Goal: Task Accomplishment & Management: Manage account settings

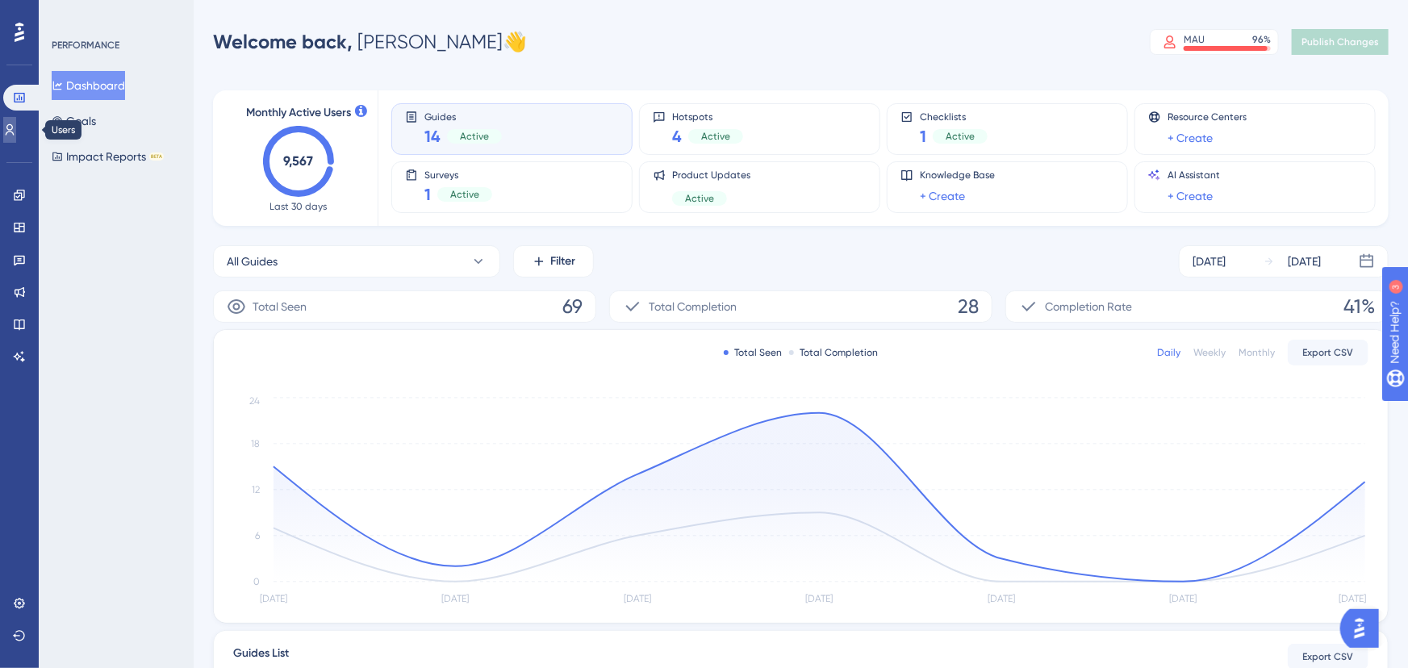
click at [16, 135] on icon at bounding box center [9, 129] width 13 height 13
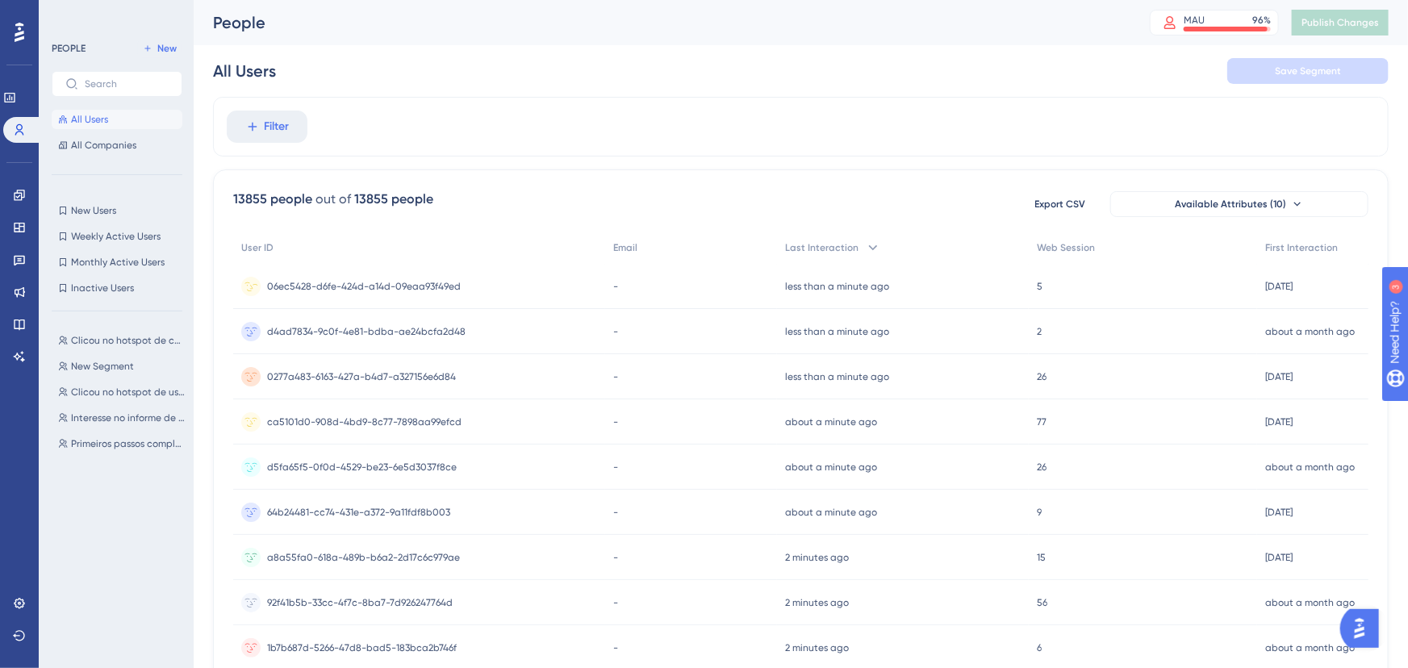
click at [350, 285] on span "06ec5428-d6fe-424d-a14d-09eaa93f49ed" at bounding box center [364, 286] width 194 height 13
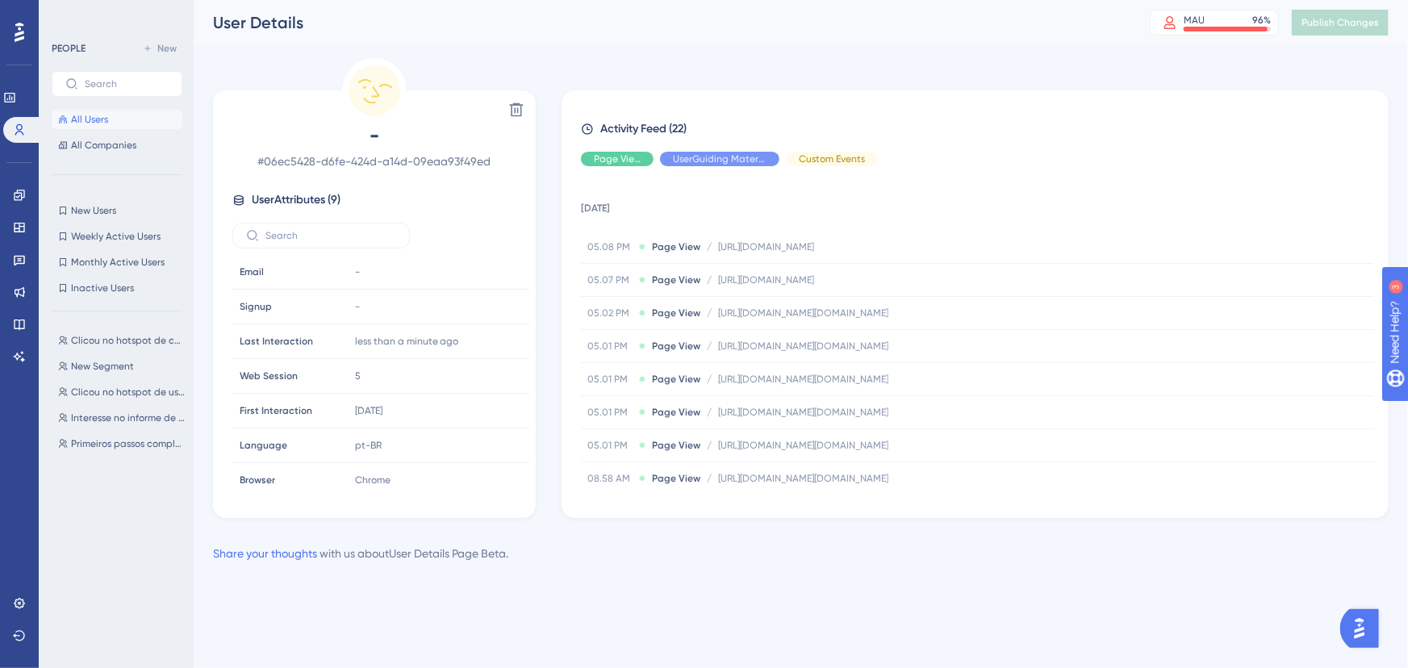
click at [338, 162] on span "# 06ec5428-d6fe-424d-a14d-09eaa93f49ed" at bounding box center [374, 161] width 284 height 19
click at [337, 161] on span "# 06ec5428-d6fe-424d-a14d-09eaa93f49ed" at bounding box center [374, 161] width 284 height 19
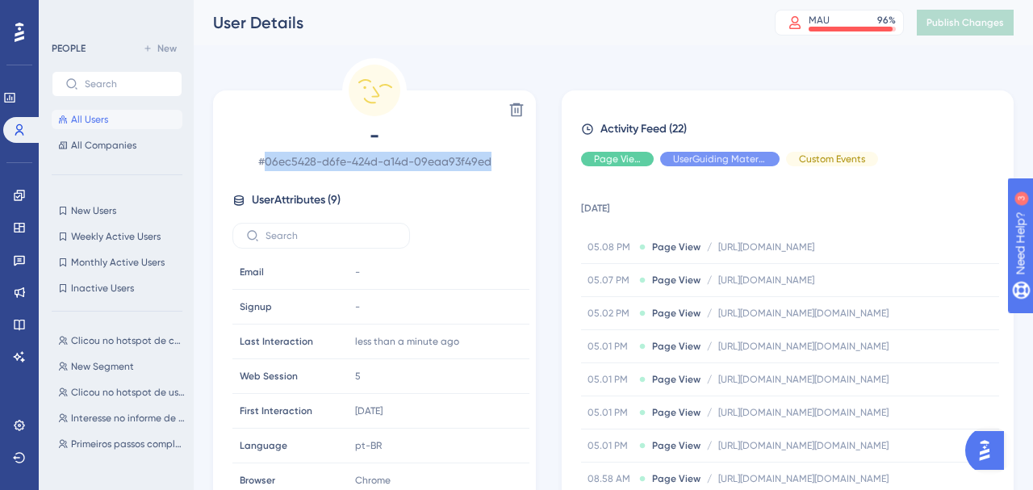
drag, startPoint x: 268, startPoint y: 163, endPoint x: 491, endPoint y: 169, distance: 223.6
click at [491, 169] on span "# 06ec5428-d6fe-424d-a14d-09eaa93f49ed" at bounding box center [374, 161] width 284 height 19
click at [444, 162] on span "# 06ec5428-d6fe-424d-a14d-09eaa93f49ed" at bounding box center [374, 161] width 284 height 19
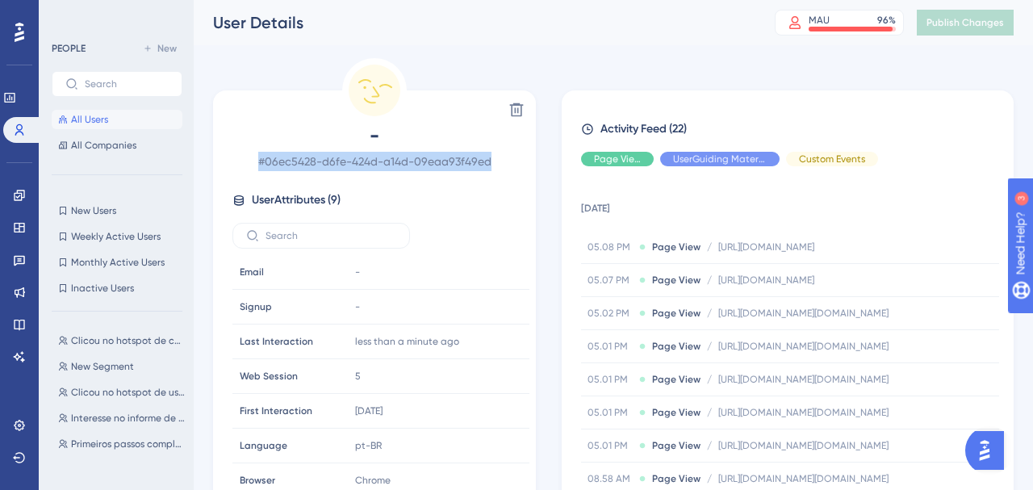
click at [444, 162] on span "# 06ec5428-d6fe-424d-a14d-09eaa93f49ed" at bounding box center [374, 161] width 284 height 19
click at [382, 165] on span "# 06ec5428-d6fe-424d-a14d-09eaa93f49ed" at bounding box center [374, 161] width 284 height 19
click at [356, 159] on span "# 06ec5428-d6fe-424d-a14d-09eaa93f49ed" at bounding box center [374, 161] width 284 height 19
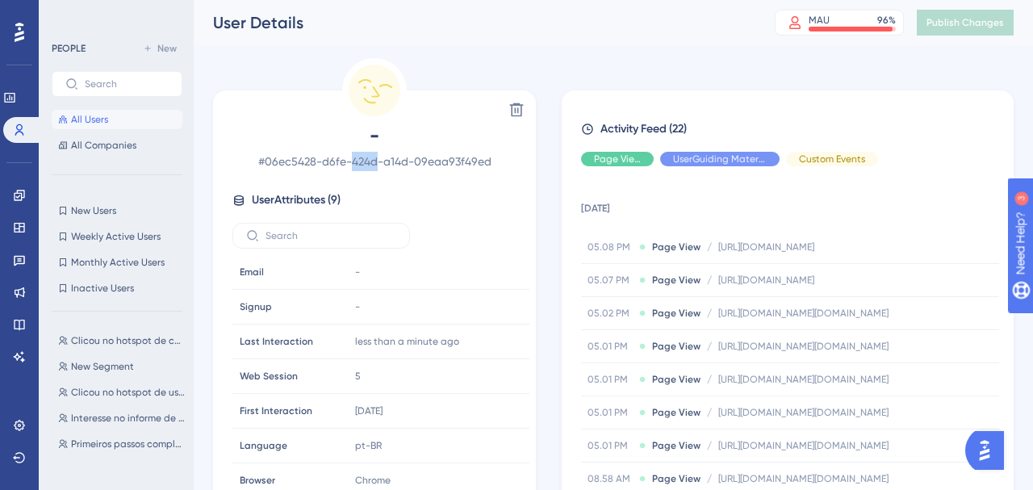
click at [356, 159] on span "# 06ec5428-d6fe-424d-a14d-09eaa93f49ed" at bounding box center [374, 161] width 284 height 19
click at [341, 157] on span "# 06ec5428-d6fe-424d-a14d-09eaa93f49ed" at bounding box center [374, 161] width 284 height 19
click at [347, 161] on span "# 06ec5428-d6fe-424d-a14d-09eaa93f49ed" at bounding box center [374, 161] width 284 height 19
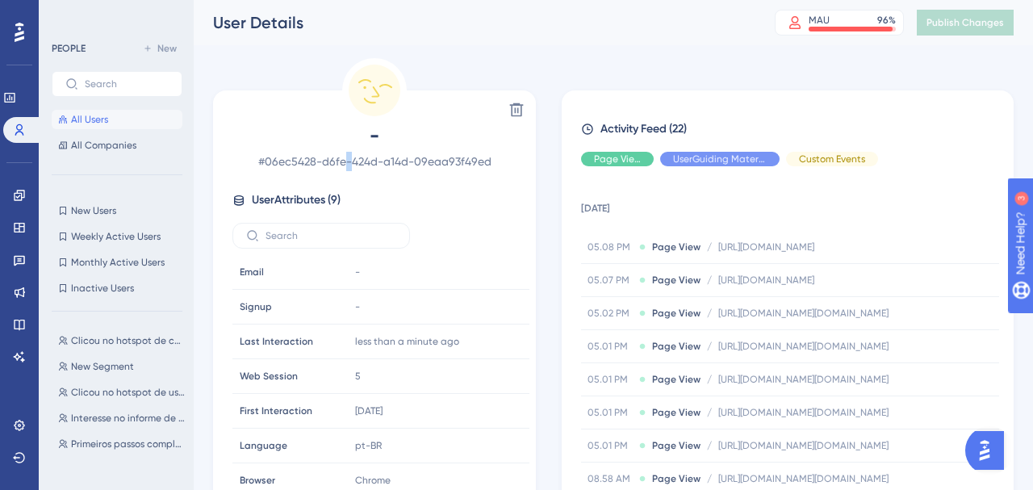
click at [347, 161] on span "# 06ec5428-d6fe-424d-a14d-09eaa93f49ed" at bounding box center [374, 161] width 284 height 19
click at [337, 154] on span "# 06ec5428-d6fe-424d-a14d-09eaa93f49ed" at bounding box center [374, 161] width 284 height 19
click at [319, 159] on span "# 06ec5428-d6fe-424d-a14d-09eaa93f49ed" at bounding box center [374, 161] width 284 height 19
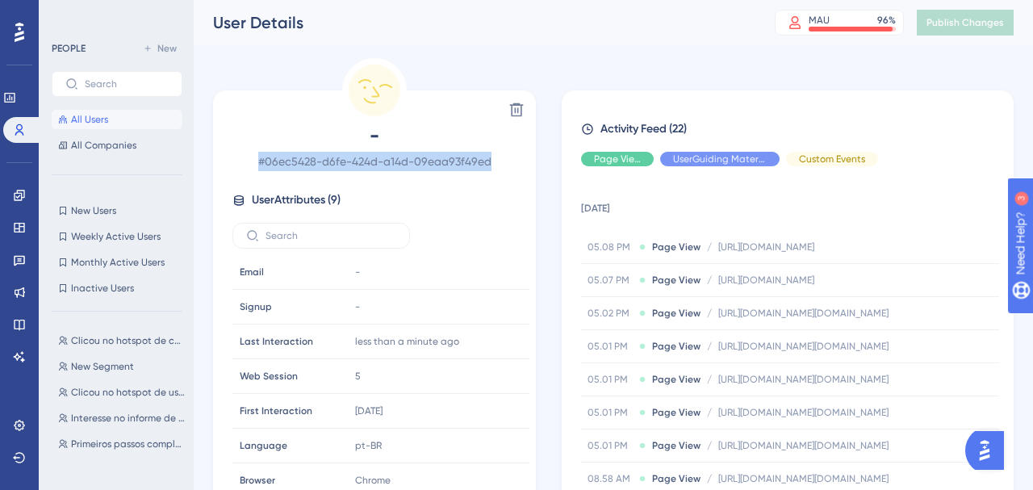
drag, startPoint x: 319, startPoint y: 159, endPoint x: 428, endPoint y: 176, distance: 110.2
click at [323, 160] on span "# 06ec5428-d6fe-424d-a14d-09eaa93f49ed" at bounding box center [374, 161] width 284 height 19
click at [377, 139] on span "-" at bounding box center [374, 136] width 284 height 26
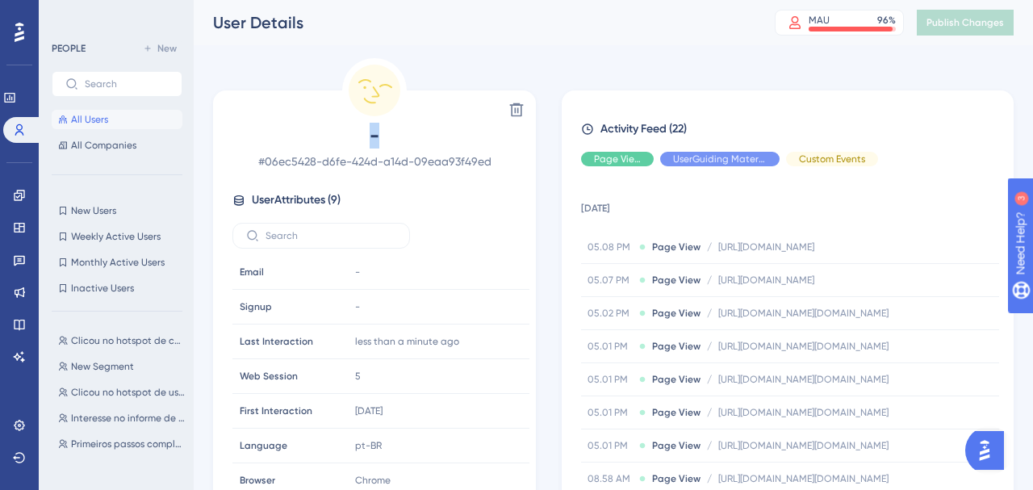
click at [377, 139] on span "-" at bounding box center [374, 136] width 284 height 26
click at [382, 161] on span "# 06ec5428-d6fe-424d-a14d-09eaa93f49ed" at bounding box center [374, 161] width 284 height 19
click at [375, 159] on span "# 06ec5428-d6fe-424d-a14d-09eaa93f49ed" at bounding box center [374, 161] width 284 height 19
click at [376, 162] on span "# 06ec5428-d6fe-424d-a14d-09eaa93f49ed" at bounding box center [374, 161] width 284 height 19
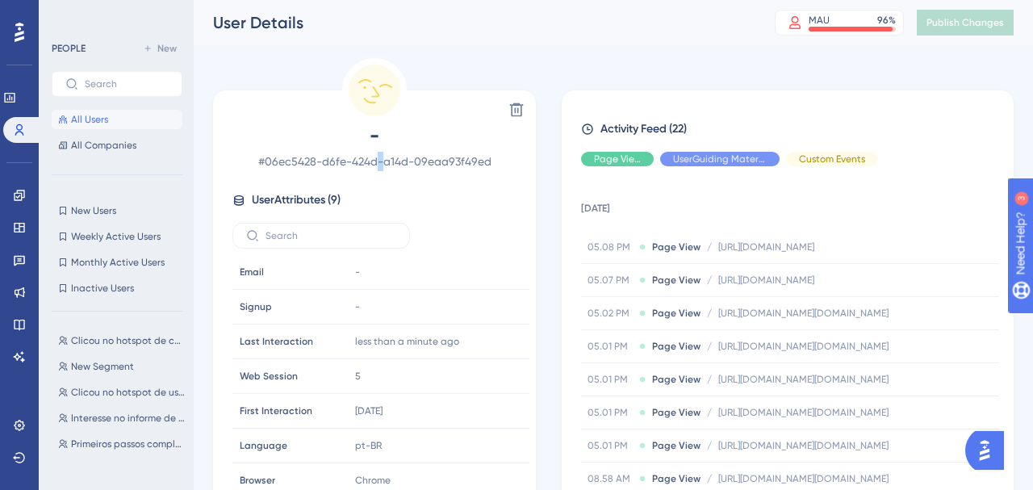
click at [376, 162] on span "# 06ec5428-d6fe-424d-a14d-09eaa93f49ed" at bounding box center [374, 161] width 284 height 19
click at [339, 169] on span "# 06ec5428-d6fe-424d-a14d-09eaa93f49ed" at bounding box center [374, 161] width 284 height 19
click at [341, 165] on span "# 06ec5428-d6fe-424d-a14d-09eaa93f49ed" at bounding box center [374, 161] width 284 height 19
click at [346, 161] on span "# 06ec5428-d6fe-424d-a14d-09eaa93f49ed" at bounding box center [374, 161] width 284 height 19
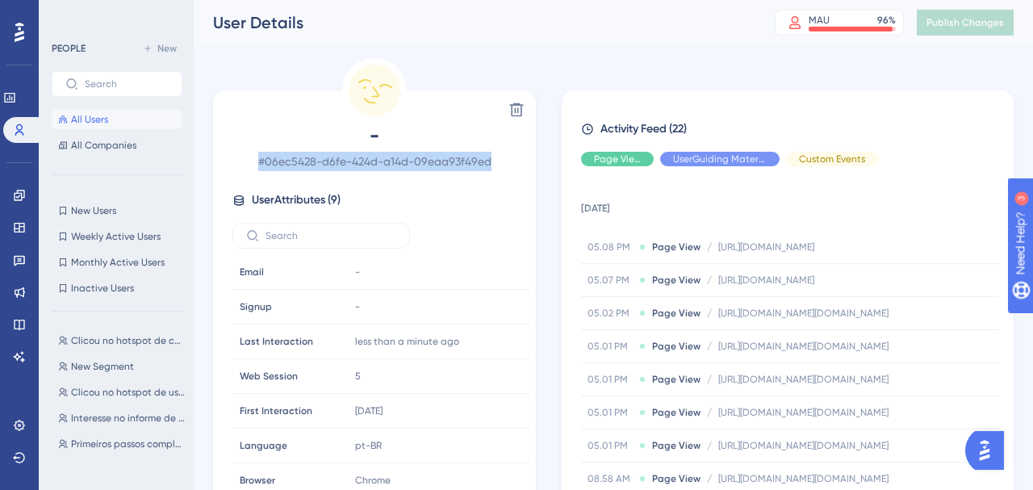
drag, startPoint x: 346, startPoint y: 161, endPoint x: 463, endPoint y: 164, distance: 117.1
click at [351, 161] on span "# 06ec5428-d6fe-424d-a14d-09eaa93f49ed" at bounding box center [374, 161] width 284 height 19
click at [353, 152] on span "# 06ec5428-d6fe-424d-a14d-09eaa93f49ed" at bounding box center [374, 161] width 284 height 19
drag, startPoint x: 263, startPoint y: 161, endPoint x: 500, endPoint y: 157, distance: 236.5
click at [500, 157] on span "# 06ec5428-d6fe-424d-a14d-09eaa93f49ed" at bounding box center [374, 161] width 284 height 19
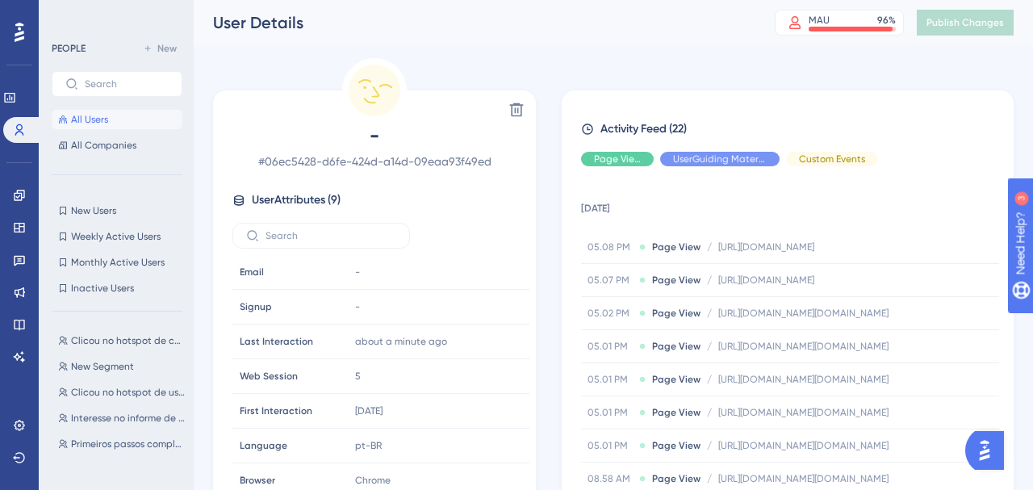
click at [332, 146] on span "-" at bounding box center [374, 136] width 284 height 26
drag, startPoint x: 317, startPoint y: 167, endPoint x: 469, endPoint y: 175, distance: 151.9
click at [469, 175] on div "- # 06ec5428-d6fe-424d-a14d-09eaa93f49ed User Attributes ( 9 ) Email Email - Si…" at bounding box center [374, 308] width 310 height 370
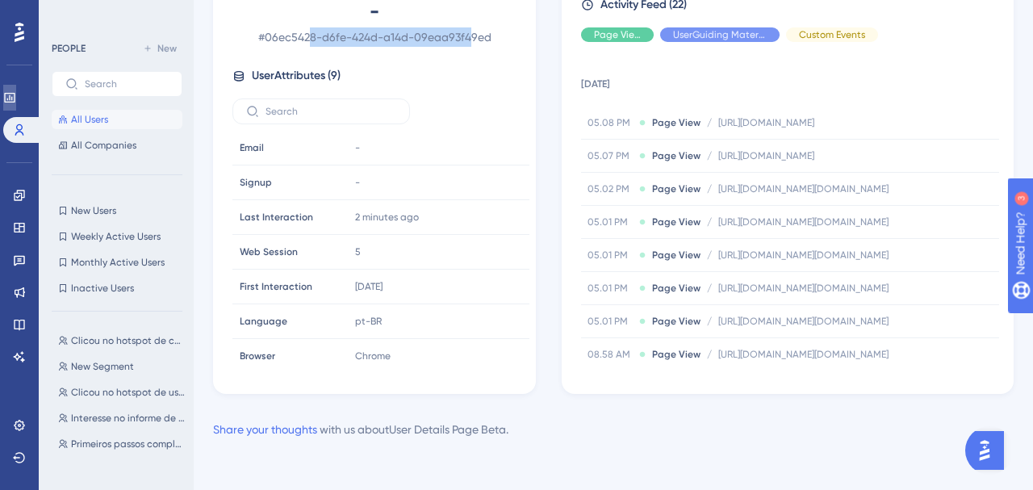
click at [16, 105] on link at bounding box center [9, 98] width 13 height 26
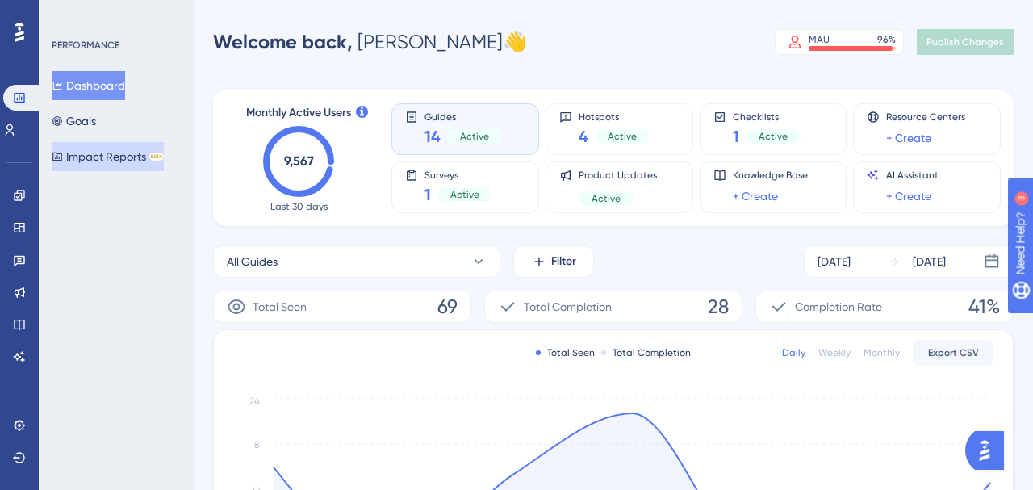
click at [104, 144] on button "Impact Reports BETA" at bounding box center [108, 156] width 112 height 29
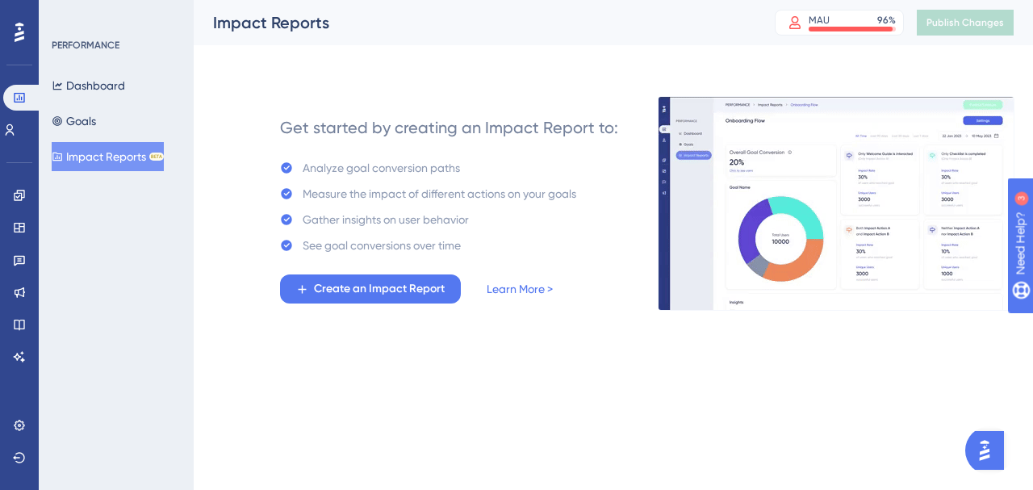
click at [489, 165] on div "Analyze goal conversion paths" at bounding box center [428, 167] width 296 height 19
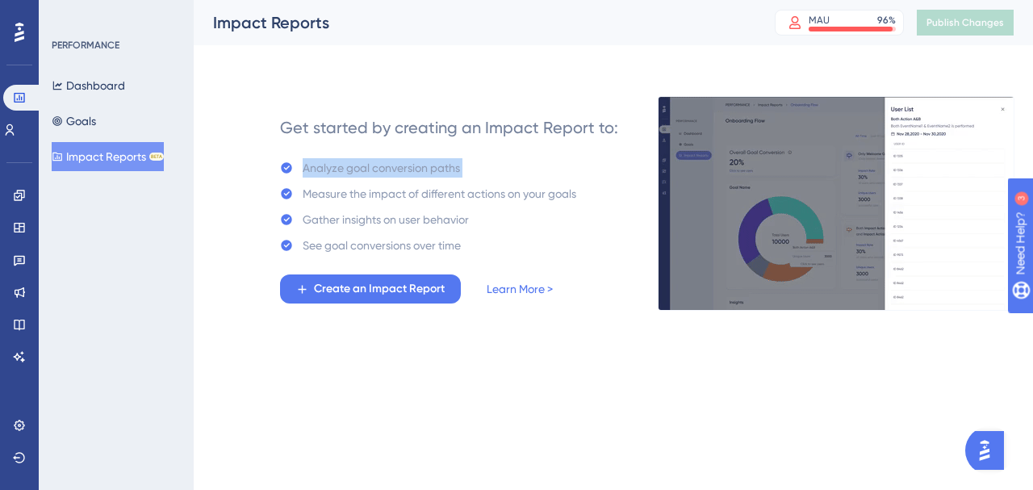
click at [489, 165] on div "Analyze goal conversion paths" at bounding box center [428, 167] width 296 height 19
click at [365, 168] on div "Analyze goal conversion paths" at bounding box center [381, 167] width 157 height 19
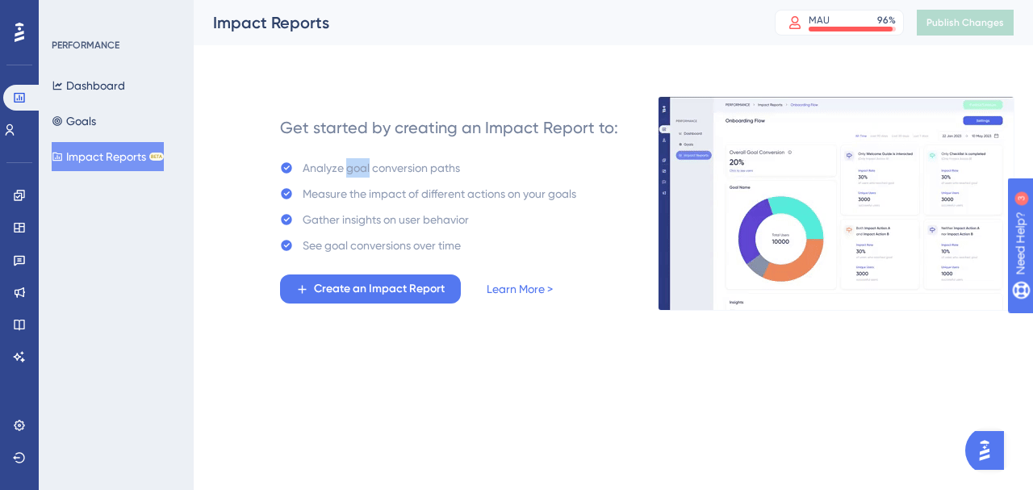
click at [365, 168] on div "Analyze goal conversion paths" at bounding box center [381, 167] width 157 height 19
click at [14, 130] on icon at bounding box center [9, 129] width 13 height 13
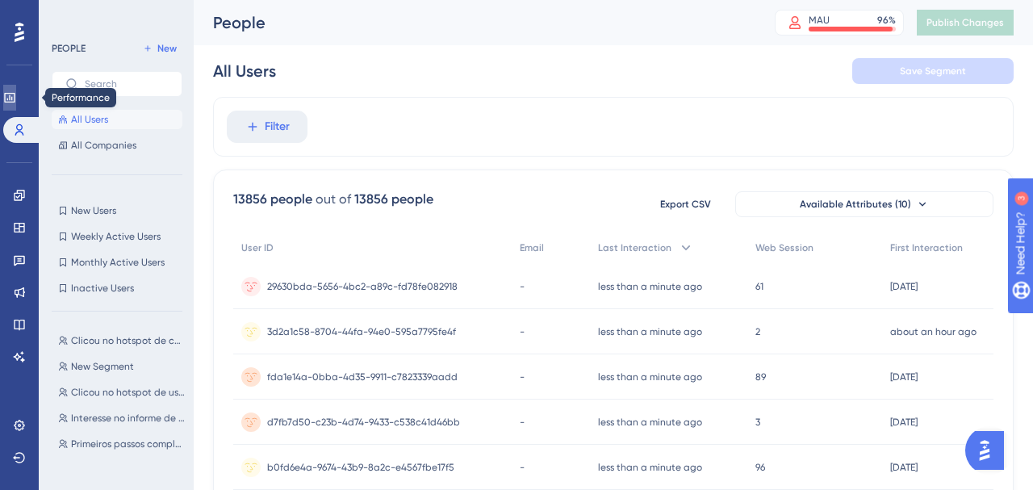
click at [15, 94] on icon at bounding box center [9, 98] width 10 height 10
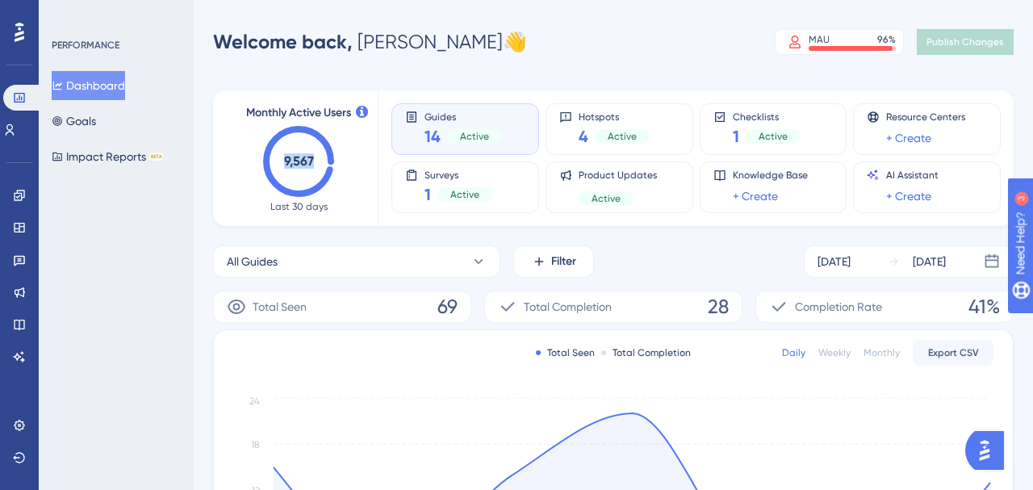
drag, startPoint x: 316, startPoint y: 164, endPoint x: 279, endPoint y: 161, distance: 37.2
click at [279, 161] on icon "9,567" at bounding box center [298, 161] width 71 height 71
click at [298, 163] on text "9,567" at bounding box center [299, 160] width 30 height 15
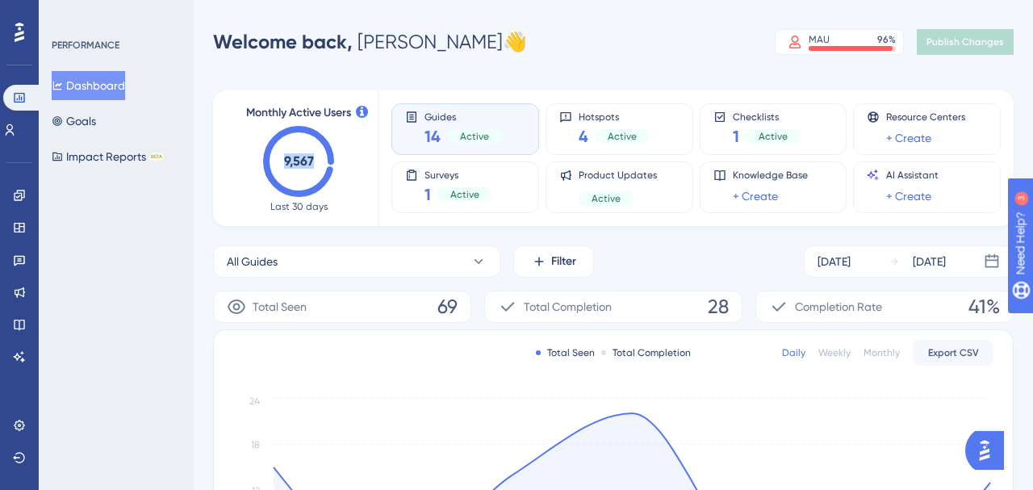
click at [298, 163] on text "9,567" at bounding box center [299, 160] width 30 height 15
click at [302, 166] on text "9,567" at bounding box center [299, 160] width 30 height 15
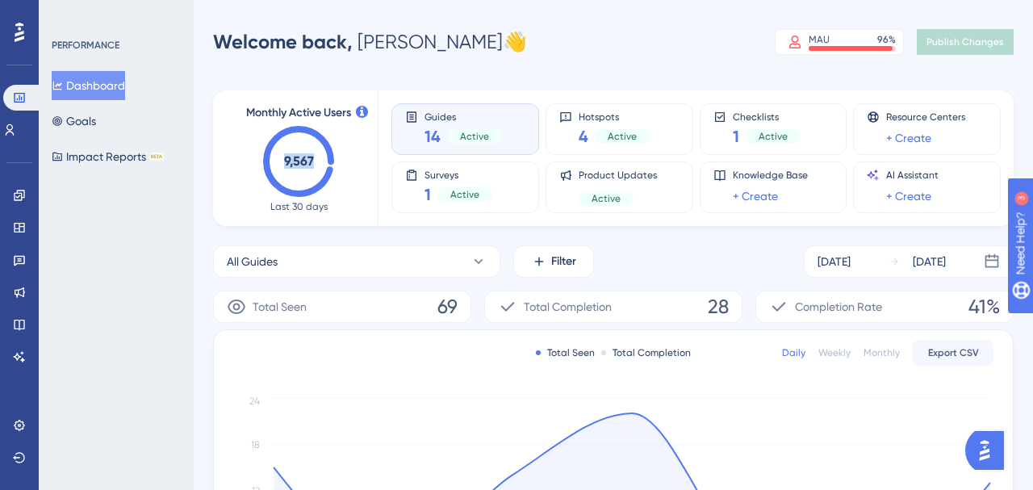
click at [302, 166] on text "9,567" at bounding box center [299, 160] width 30 height 15
click at [474, 265] on icon at bounding box center [478, 261] width 16 height 16
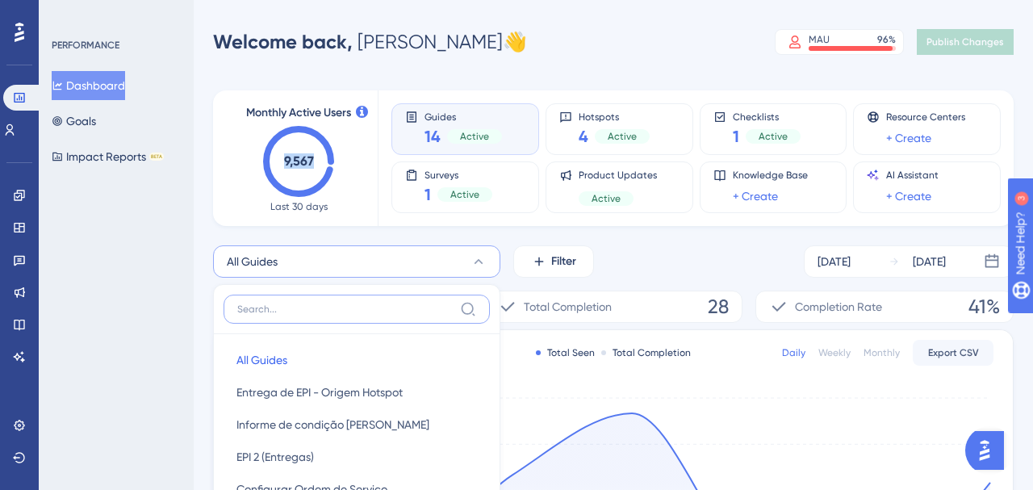
scroll to position [189, 0]
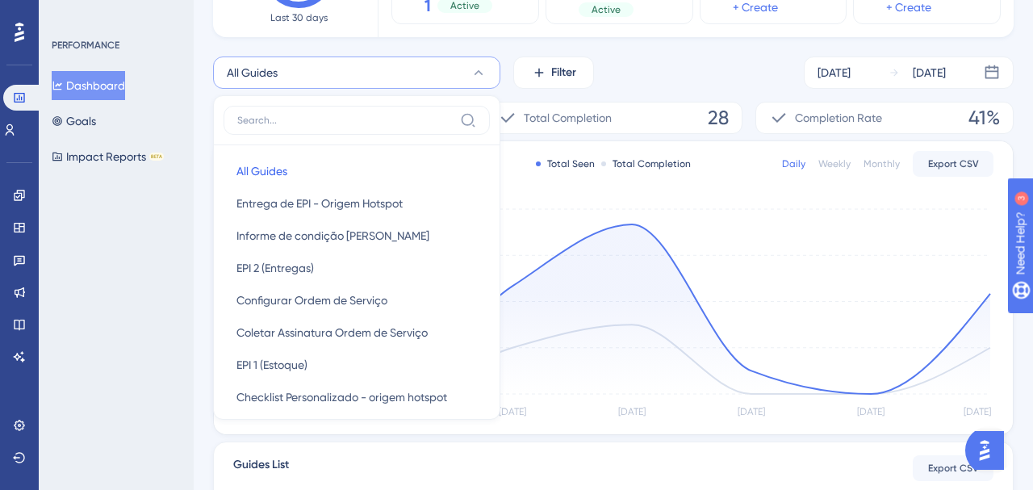
click at [483, 77] on icon at bounding box center [478, 73] width 16 height 16
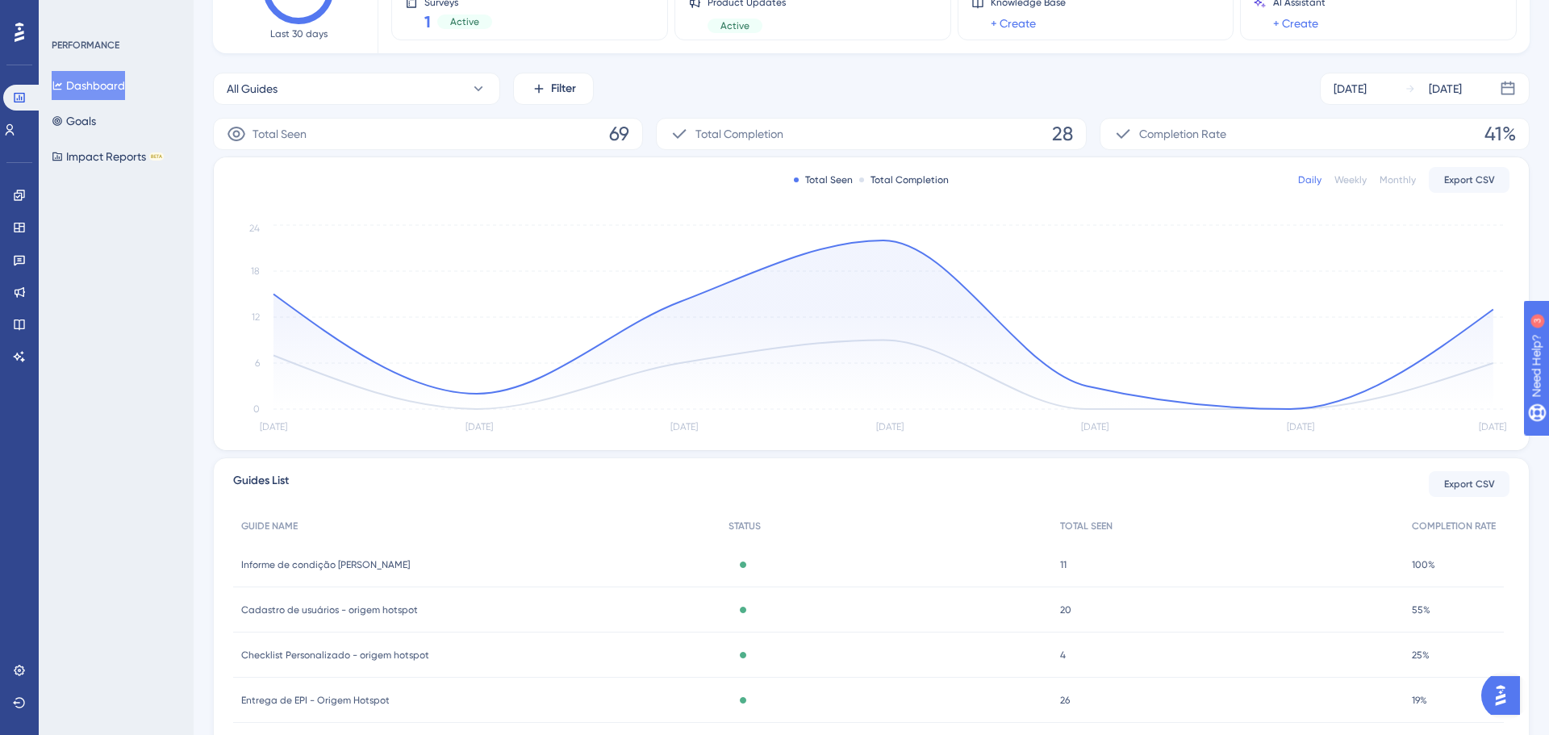
scroll to position [0, 0]
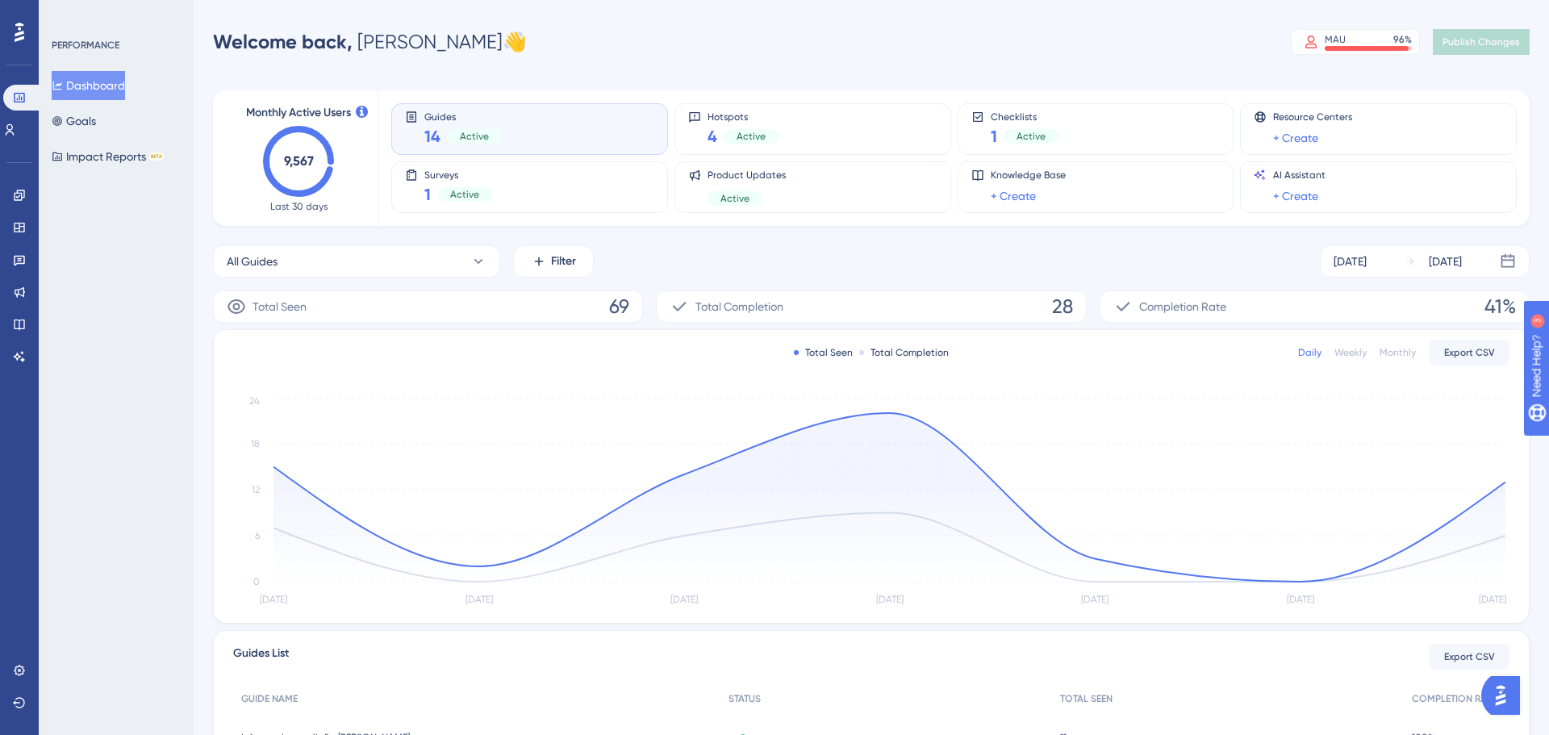
click at [330, 40] on span "Welcome back," at bounding box center [283, 41] width 140 height 23
click at [295, 40] on span "Welcome back," at bounding box center [283, 41] width 140 height 23
click at [370, 38] on div "Welcome back, [PERSON_NAME]" at bounding box center [370, 42] width 314 height 26
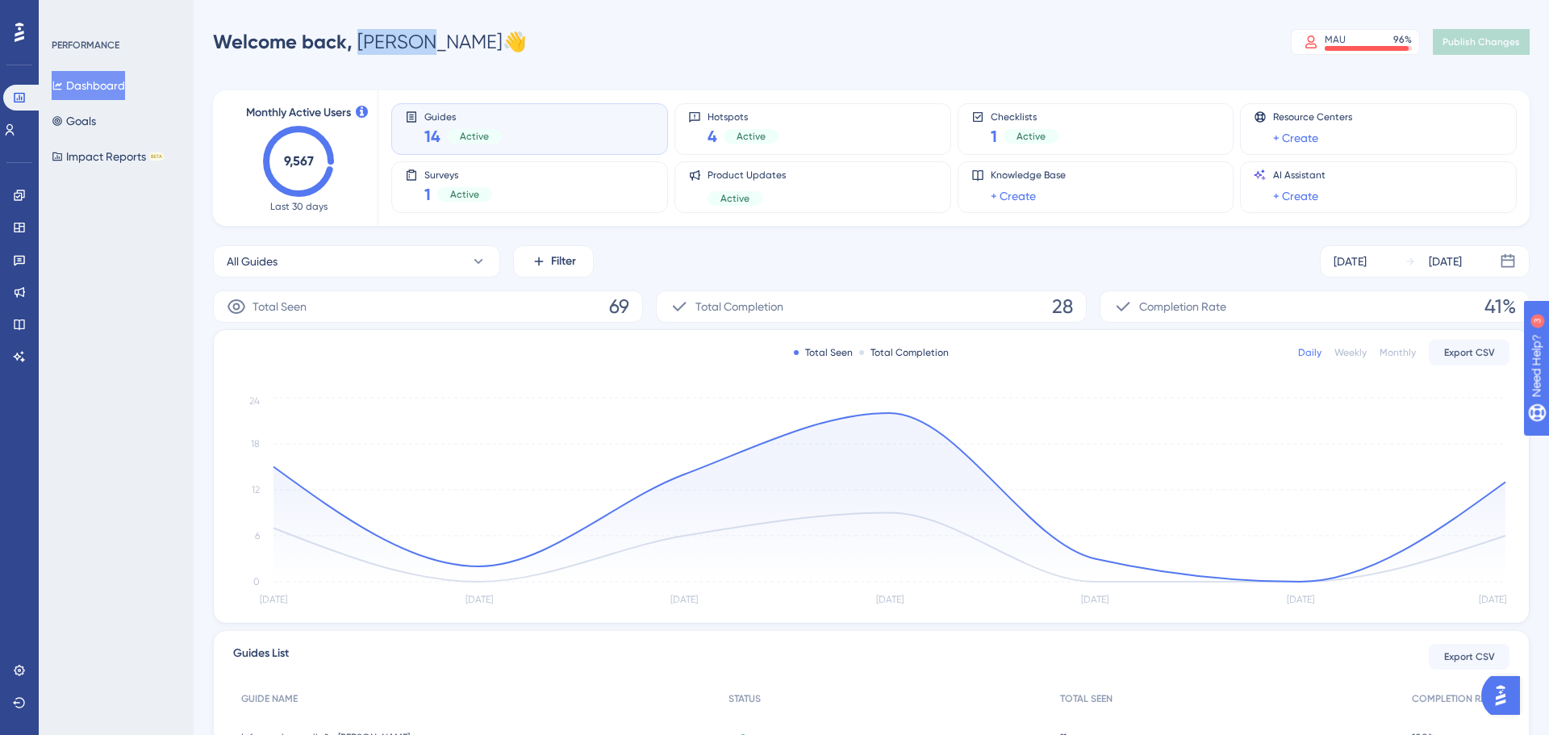
click at [370, 38] on div "Welcome back, [PERSON_NAME]" at bounding box center [370, 42] width 314 height 26
click at [387, 49] on div "Welcome back, [PERSON_NAME]" at bounding box center [370, 42] width 314 height 26
click at [376, 44] on div "Welcome back, [PERSON_NAME]" at bounding box center [370, 42] width 314 height 26
drag, startPoint x: 378, startPoint y: 44, endPoint x: 413, endPoint y: 53, distance: 36.6
click at [413, 53] on div "Welcome back, [PERSON_NAME]" at bounding box center [370, 42] width 314 height 26
